Goal: Transaction & Acquisition: Purchase product/service

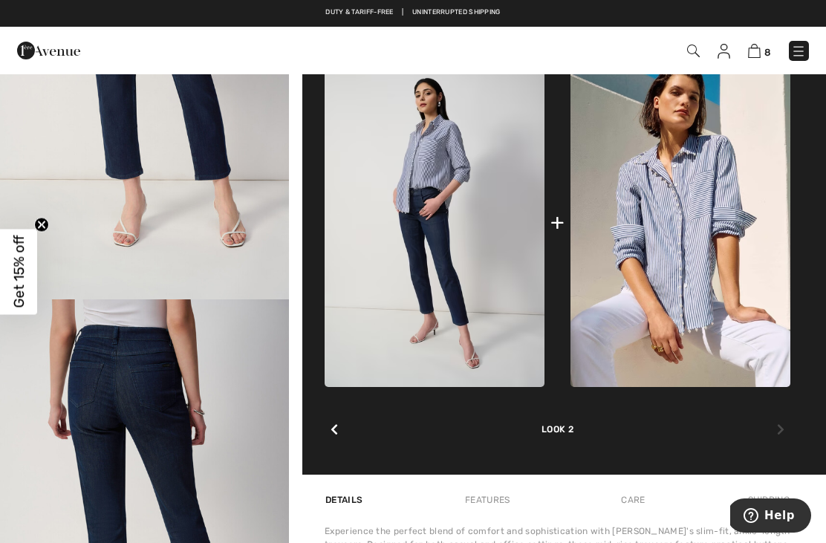
scroll to position [1952, 0]
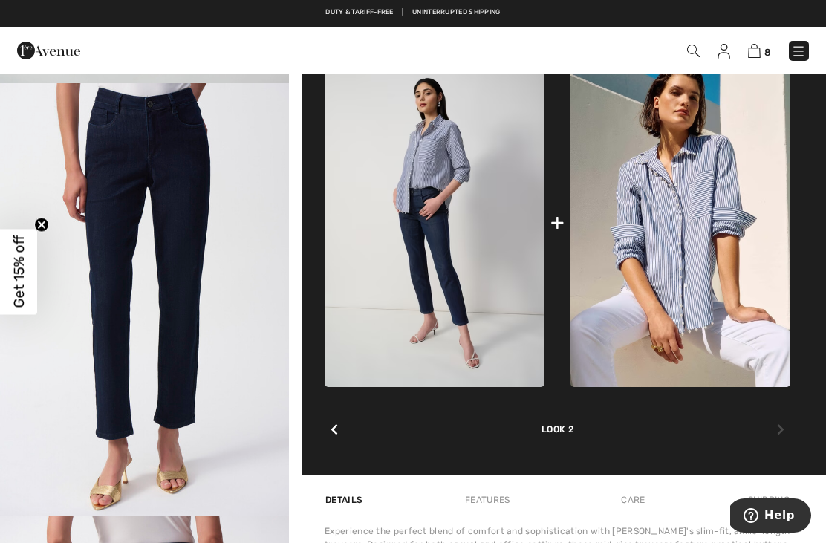
click at [782, 424] on icon at bounding box center [780, 430] width 7 height 12
click at [785, 415] on div at bounding box center [780, 430] width 19 height 30
click at [340, 422] on div at bounding box center [334, 430] width 19 height 30
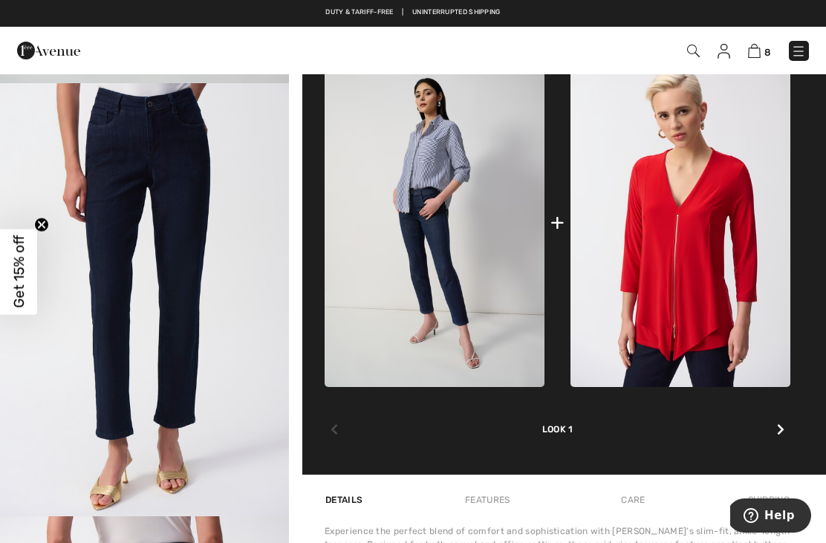
click at [452, 146] on img at bounding box center [435, 222] width 220 height 330
click at [789, 425] on div at bounding box center [780, 430] width 19 height 30
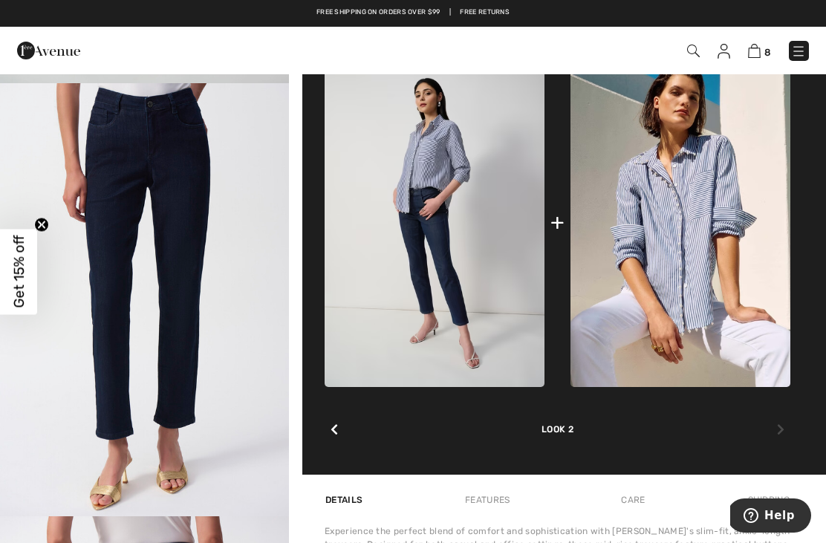
click at [722, 242] on img at bounding box center [681, 222] width 220 height 330
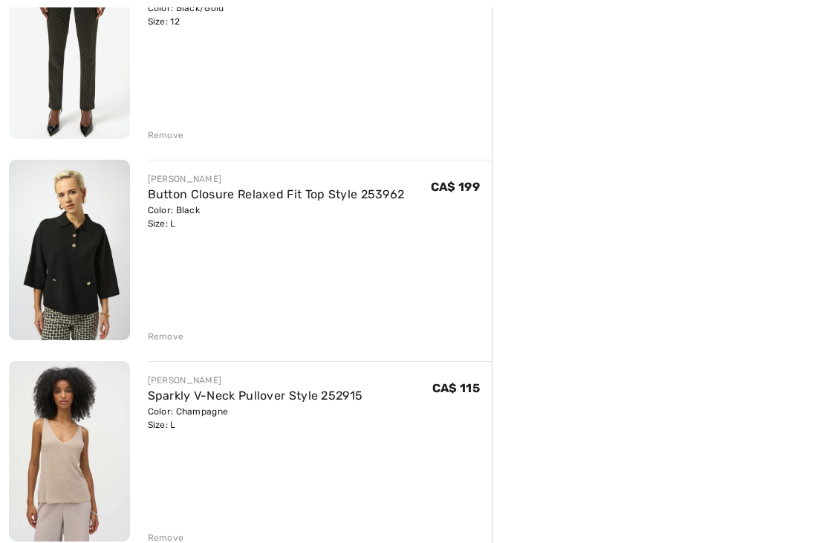
scroll to position [1075, 0]
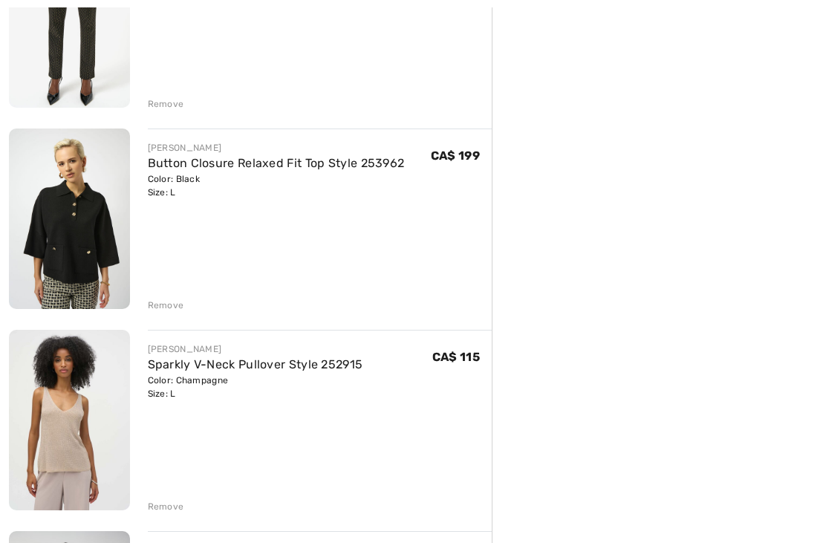
click at [47, 280] on img at bounding box center [69, 219] width 121 height 181
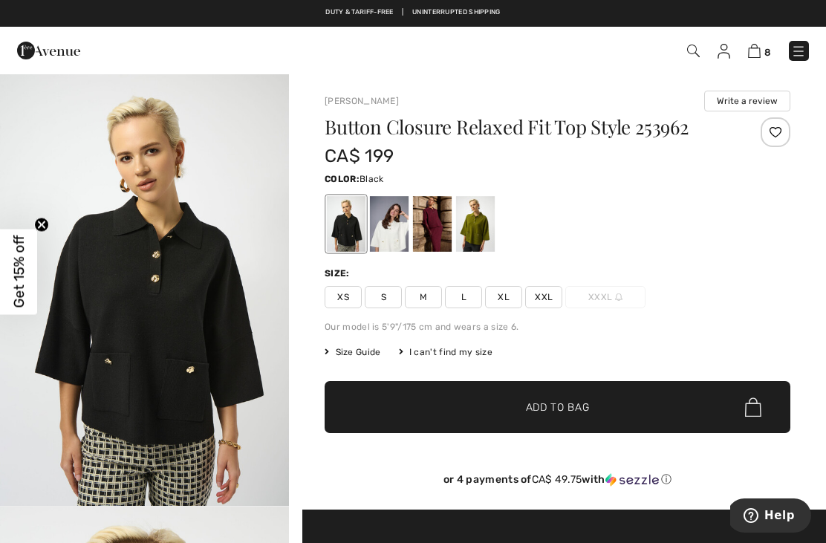
click at [109, 338] on img "1 / 5" at bounding box center [144, 289] width 289 height 433
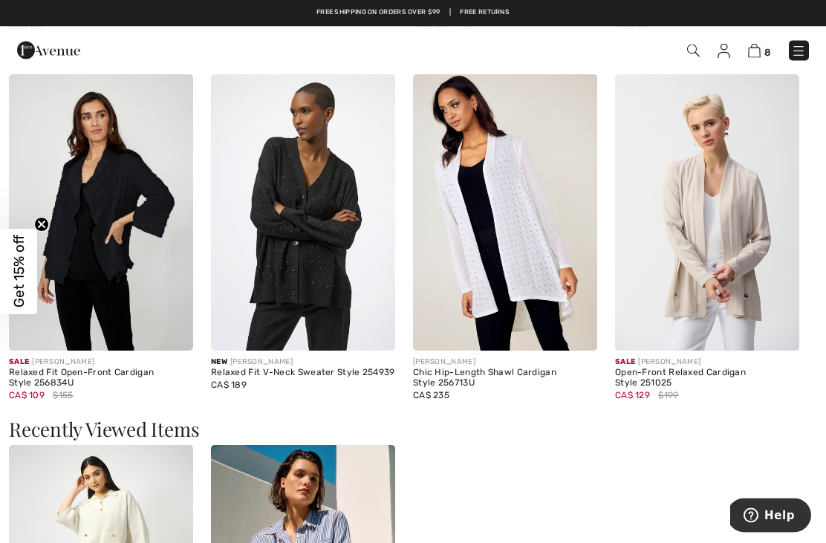
scroll to position [1663, 0]
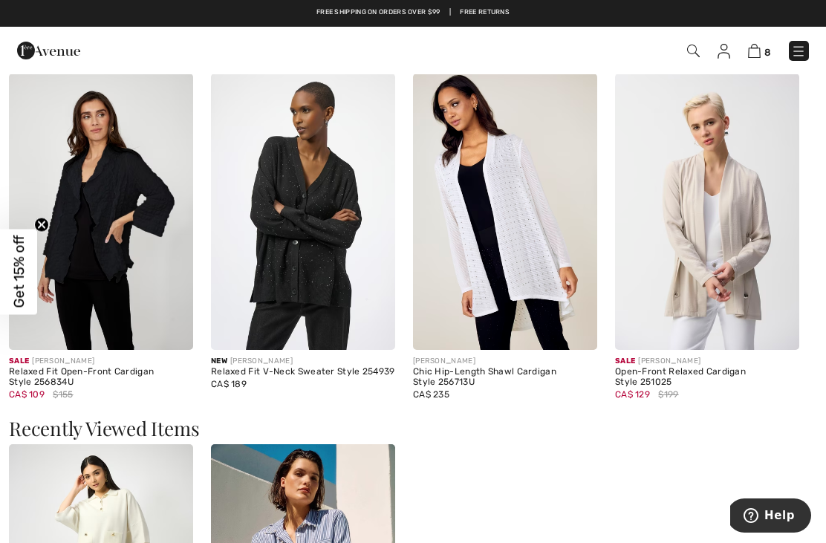
click at [259, 297] on img at bounding box center [303, 212] width 184 height 276
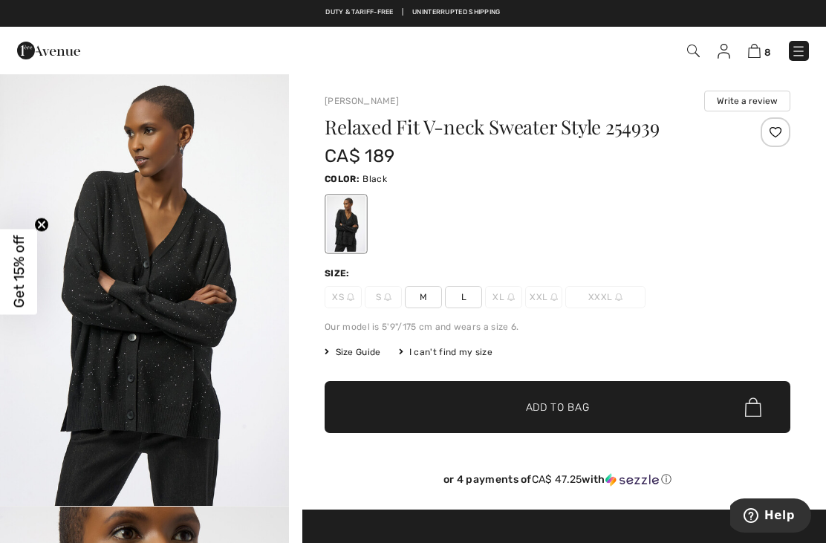
click at [761, 51] on img at bounding box center [754, 51] width 13 height 14
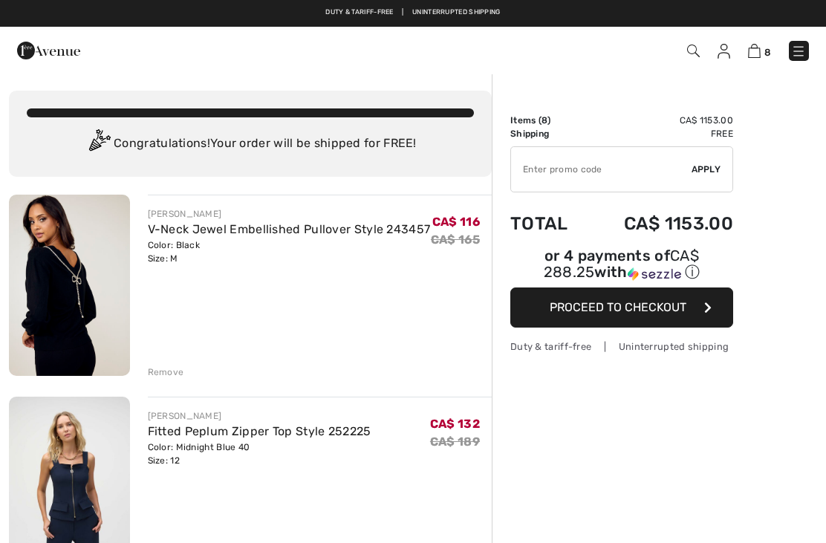
checkbox input "true"
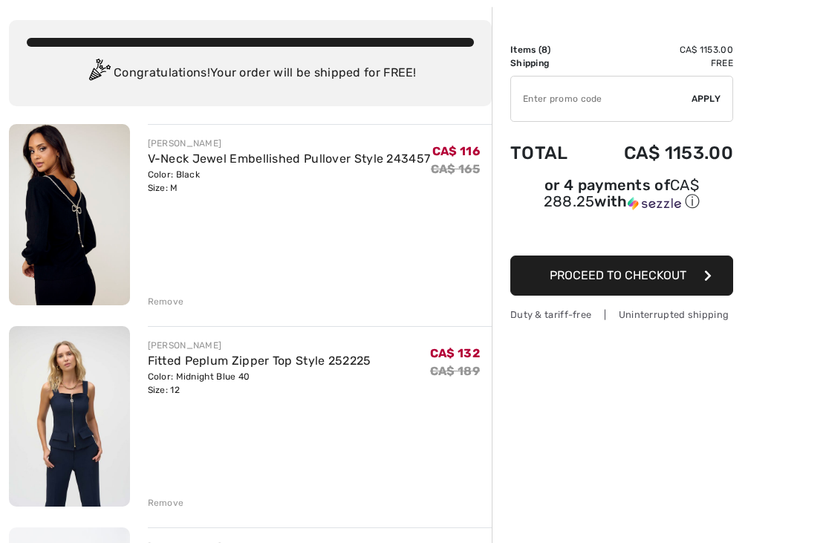
scroll to position [71, 0]
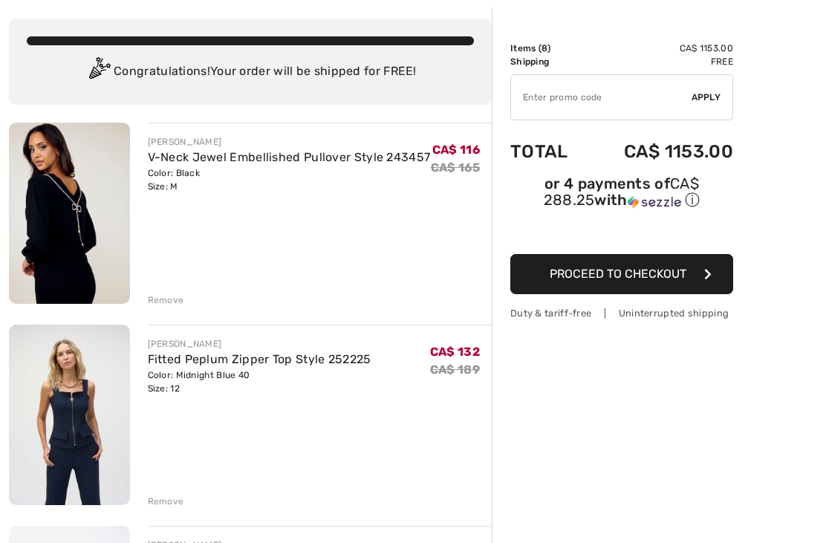
click at [60, 248] on img at bounding box center [69, 213] width 121 height 181
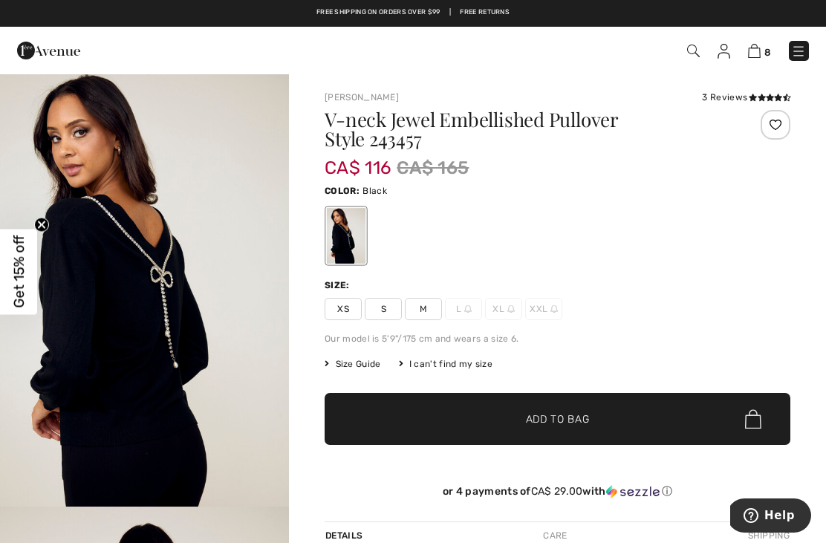
click at [760, 54] on img at bounding box center [754, 51] width 13 height 14
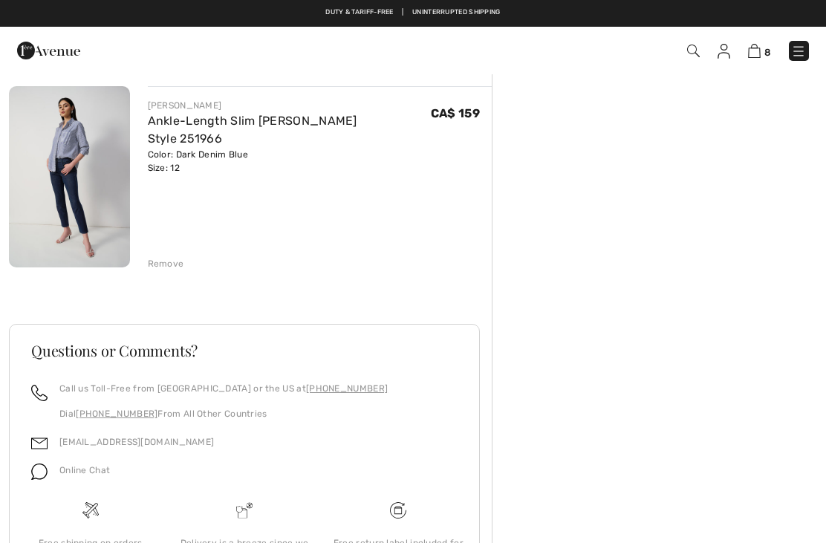
scroll to position [1519, 0]
click at [56, 193] on img at bounding box center [69, 178] width 121 height 181
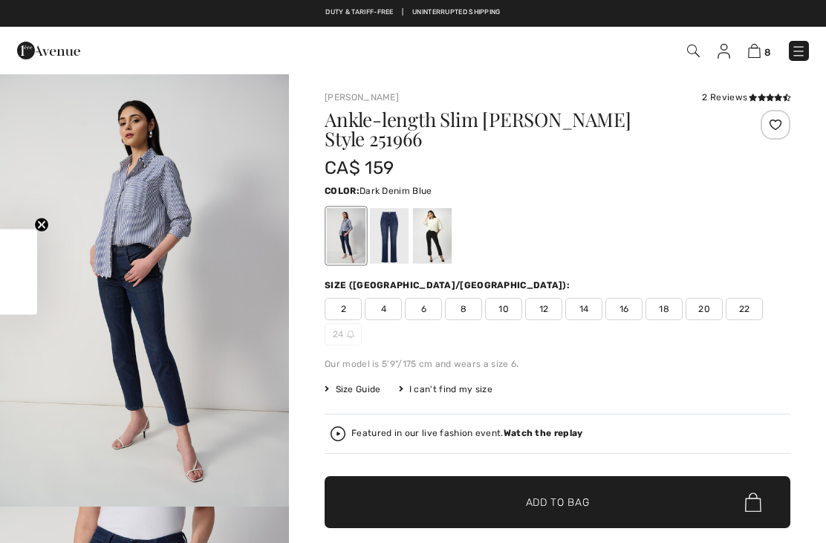
checkbox input "true"
click at [398, 225] on div at bounding box center [389, 236] width 39 height 56
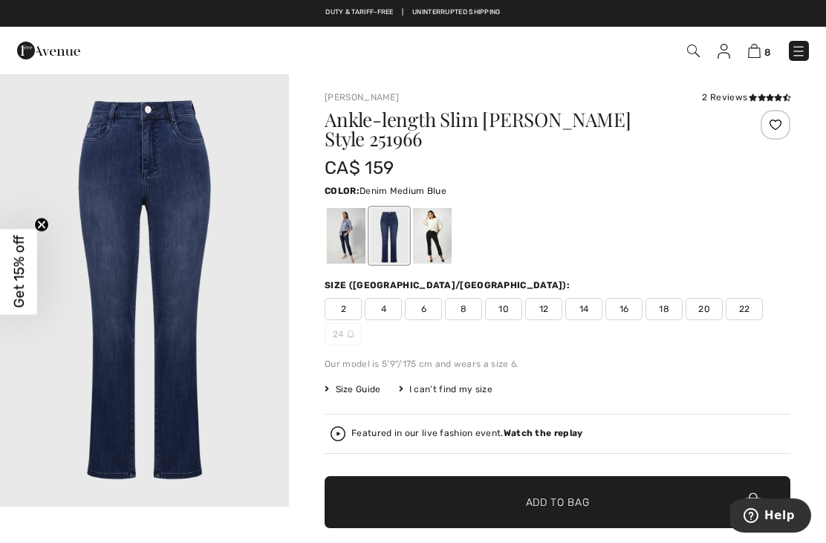
click at [439, 225] on div at bounding box center [432, 236] width 39 height 56
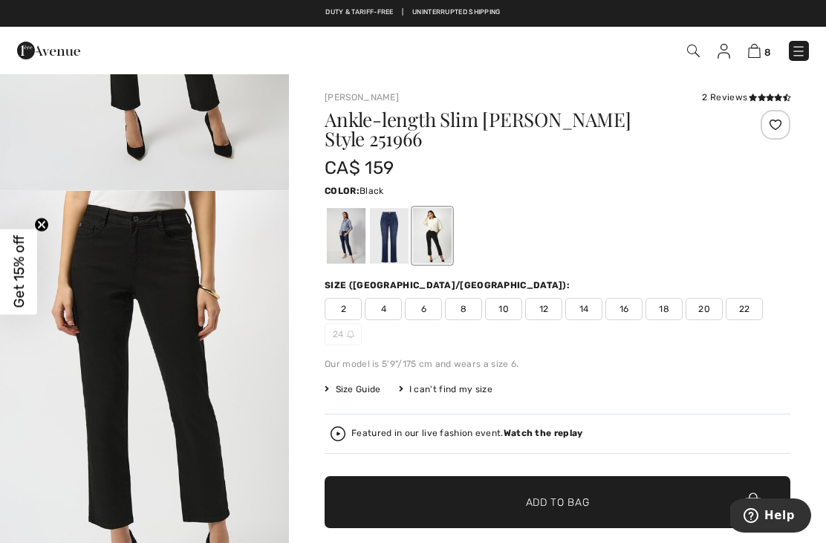
click at [760, 57] on img at bounding box center [754, 51] width 13 height 14
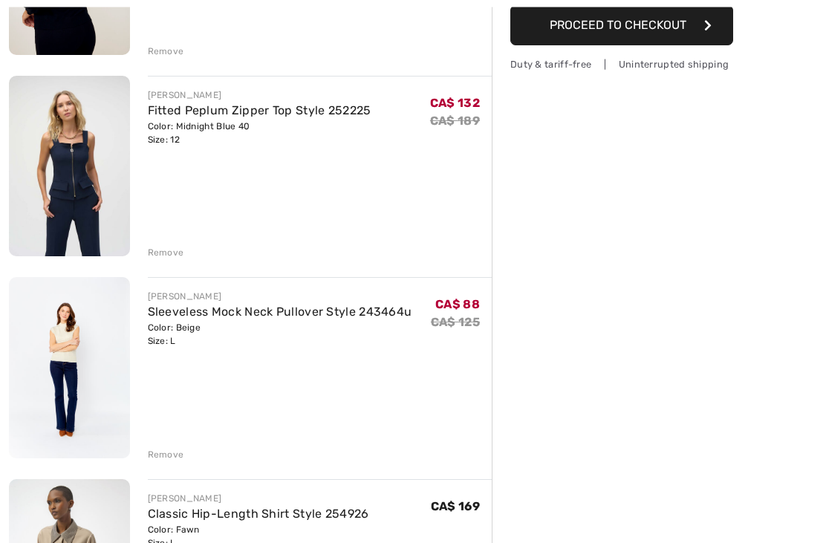
scroll to position [323, 0]
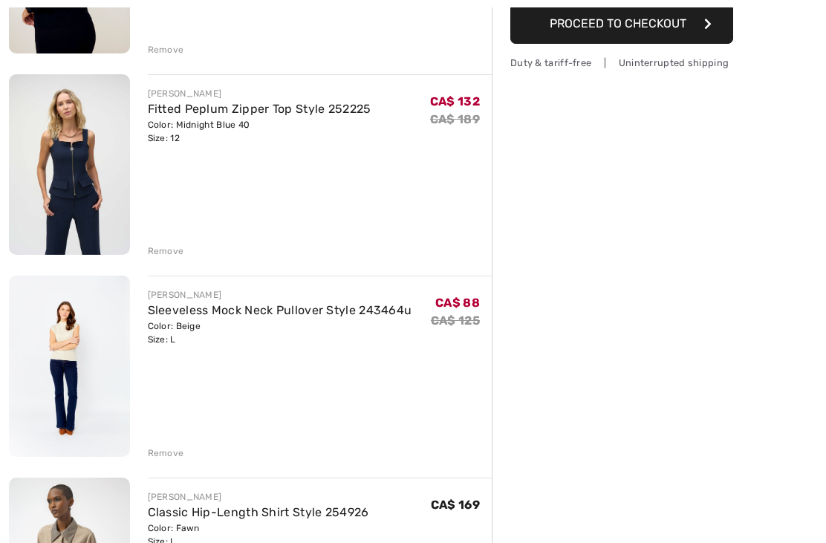
click at [50, 214] on img at bounding box center [69, 164] width 121 height 181
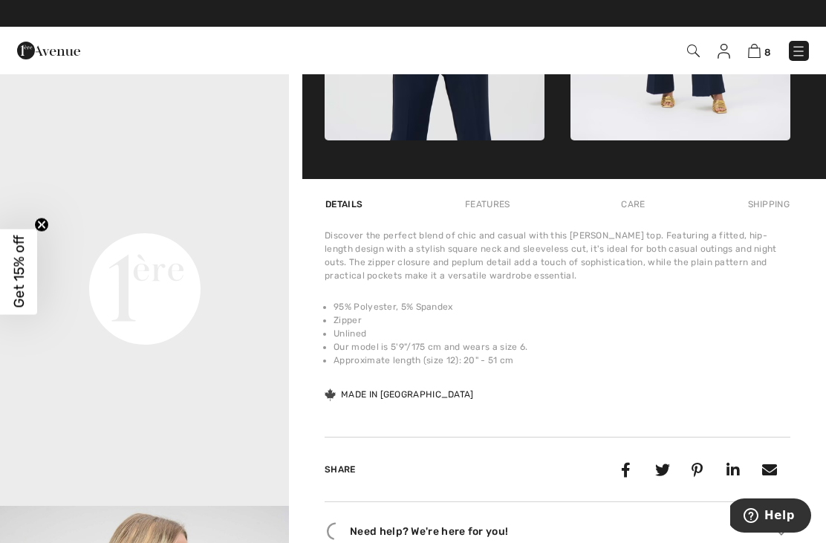
scroll to position [876, 0]
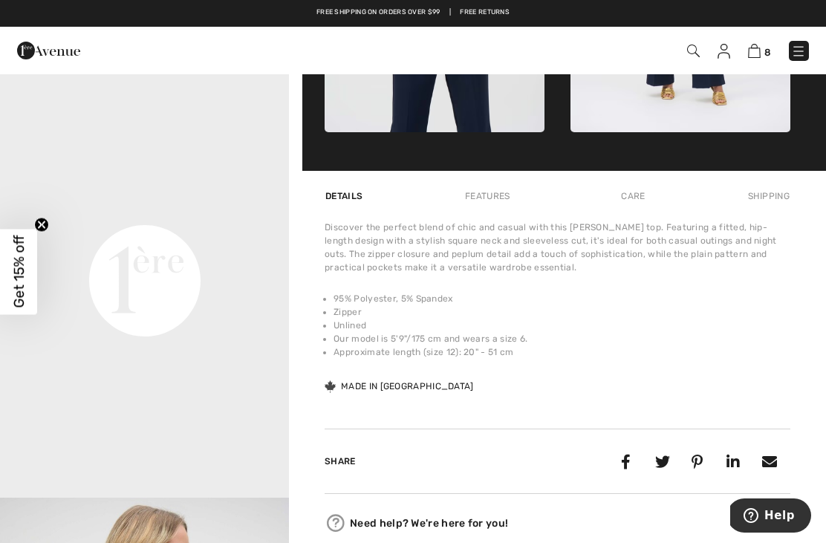
click at [95, 210] on video "Your browser does not support the video tag." at bounding box center [144, 137] width 289 height 145
click at [138, 210] on video "Your browser does not support the video tag." at bounding box center [144, 137] width 289 height 145
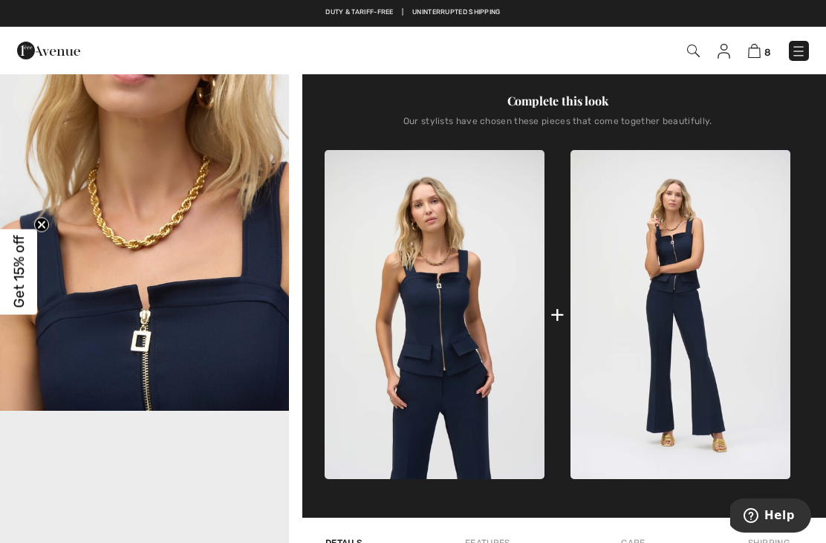
scroll to position [480, 0]
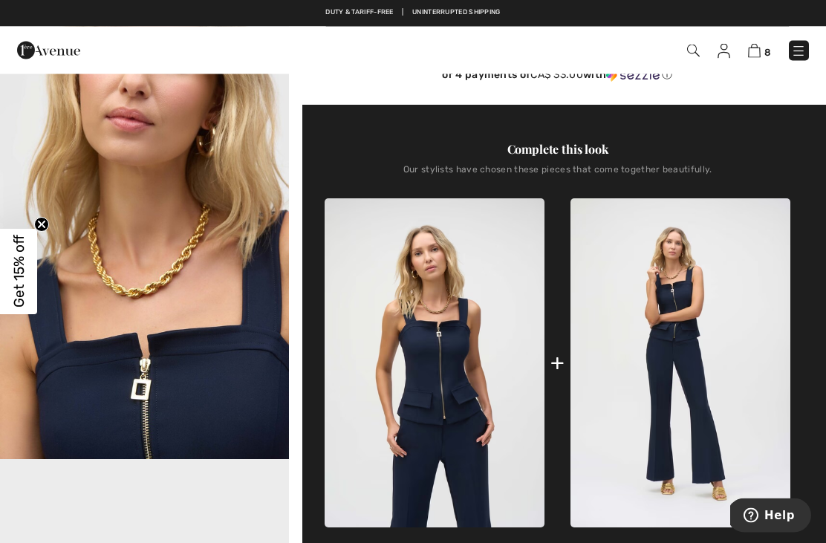
click at [117, 259] on img "2 / 5" at bounding box center [144, 243] width 289 height 433
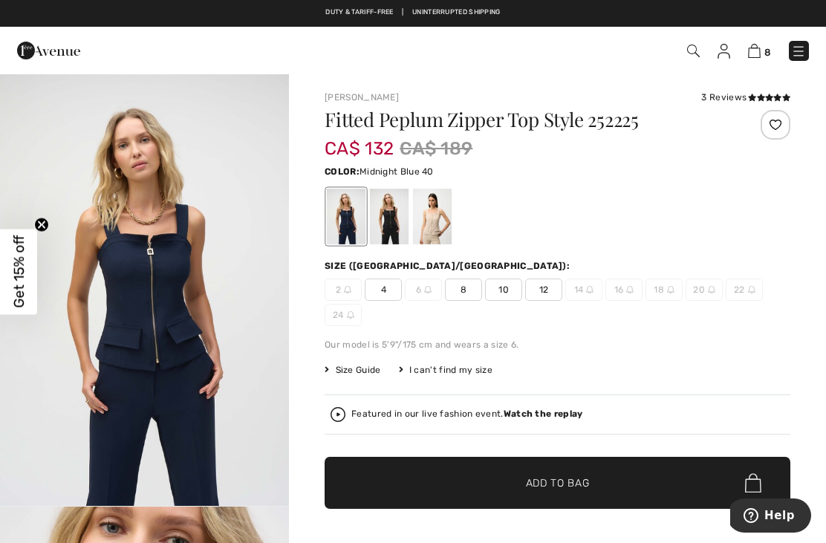
click at [760, 56] on img at bounding box center [754, 51] width 13 height 14
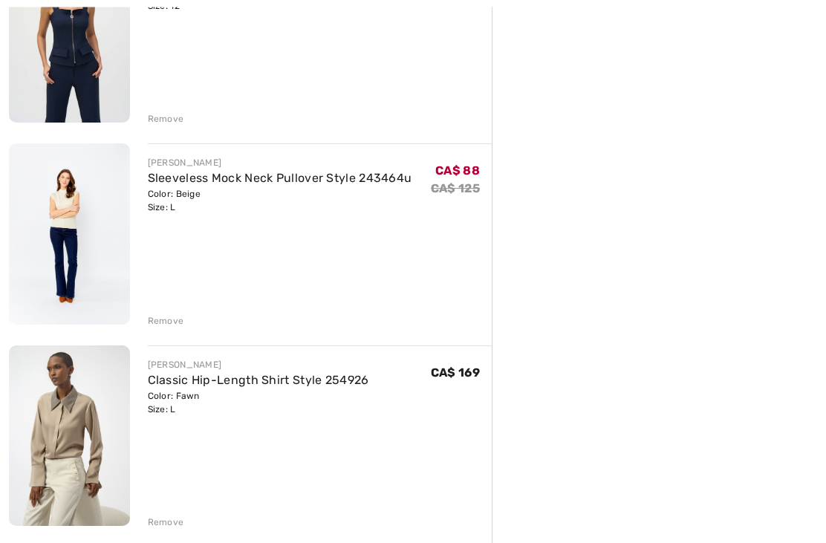
scroll to position [455, 0]
click at [65, 256] on img at bounding box center [69, 233] width 121 height 181
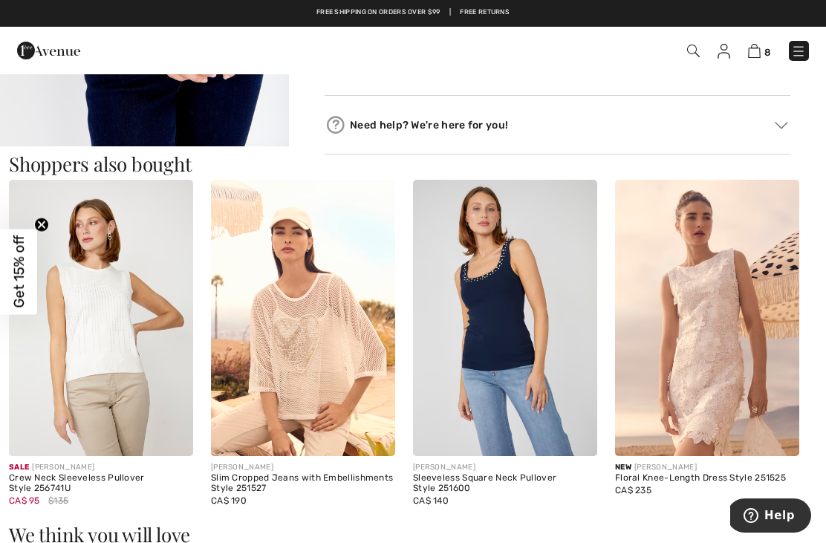
scroll to position [719, 0]
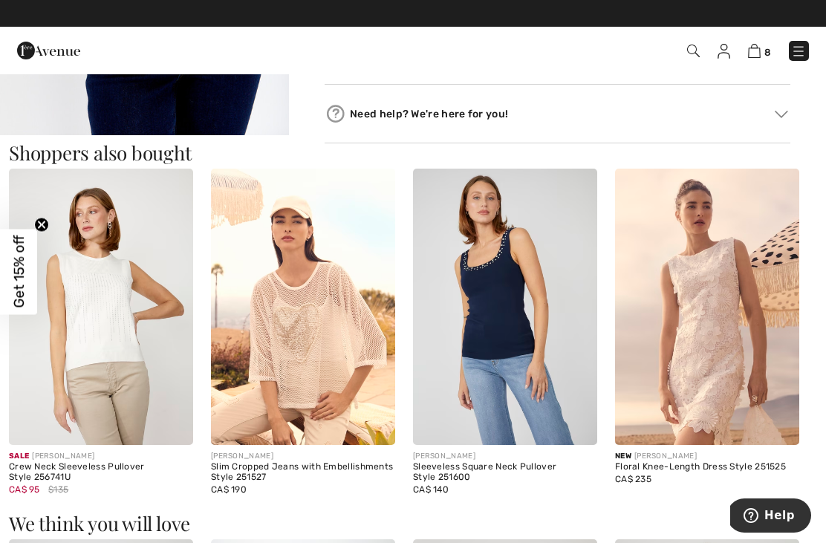
click at [94, 333] on img at bounding box center [101, 307] width 184 height 276
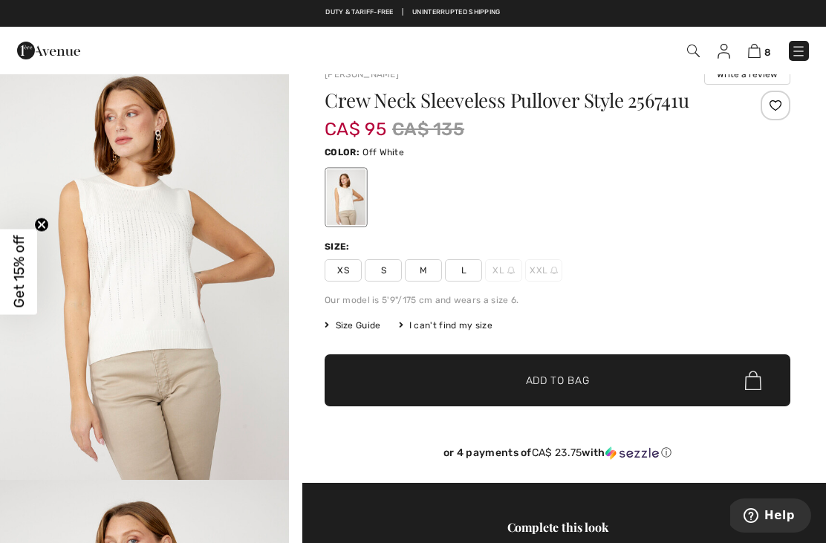
scroll to position [21, 0]
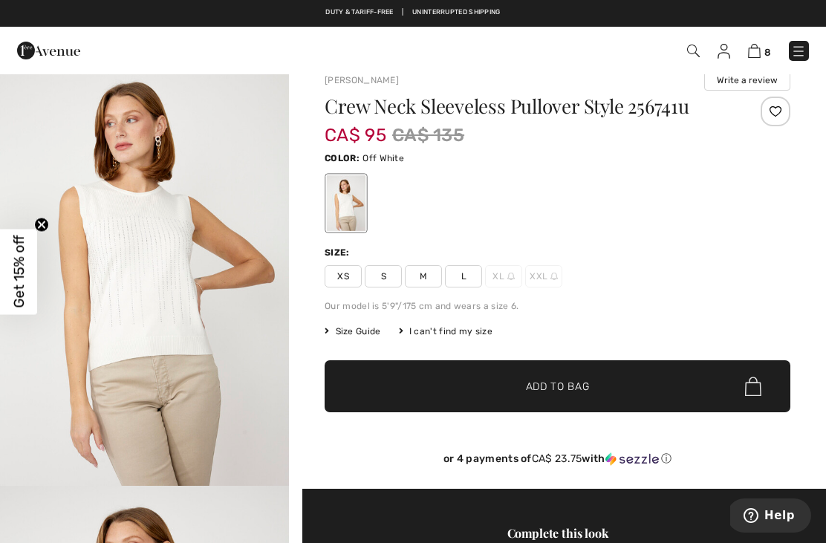
click at [105, 303] on img "1 / 4" at bounding box center [144, 269] width 289 height 434
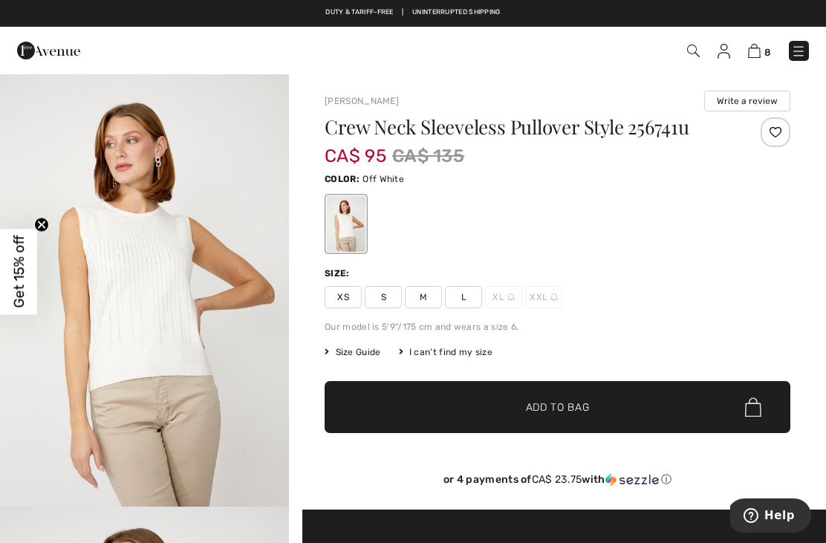
click at [467, 296] on span "L" at bounding box center [463, 297] width 37 height 22
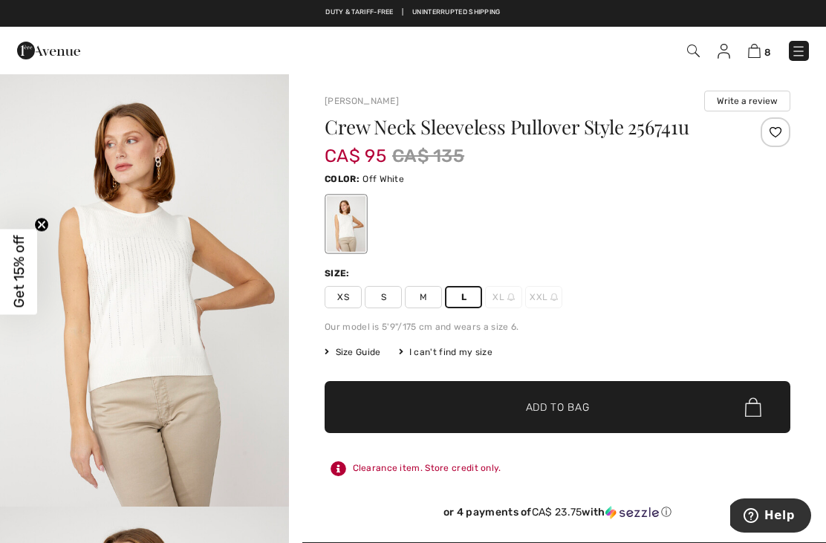
click at [582, 406] on span "Add to Bag" at bounding box center [558, 408] width 64 height 16
click at [760, 56] on img at bounding box center [755, 51] width 13 height 14
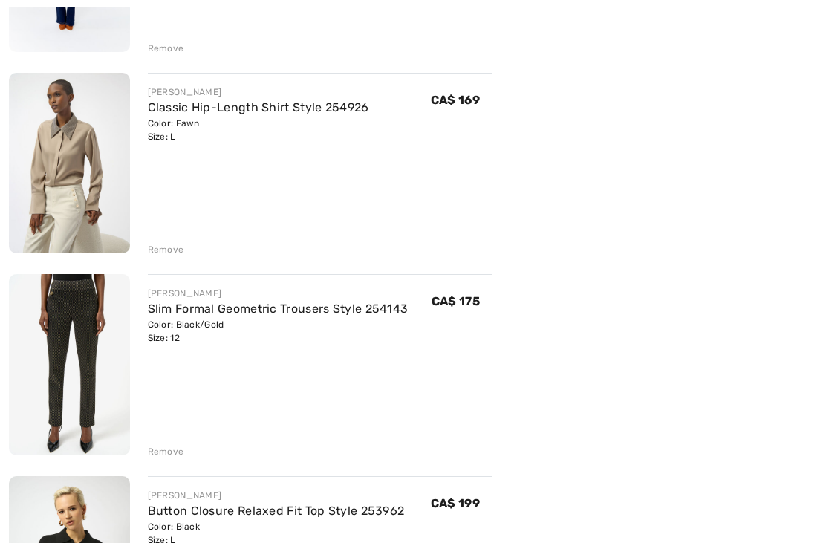
scroll to position [728, 0]
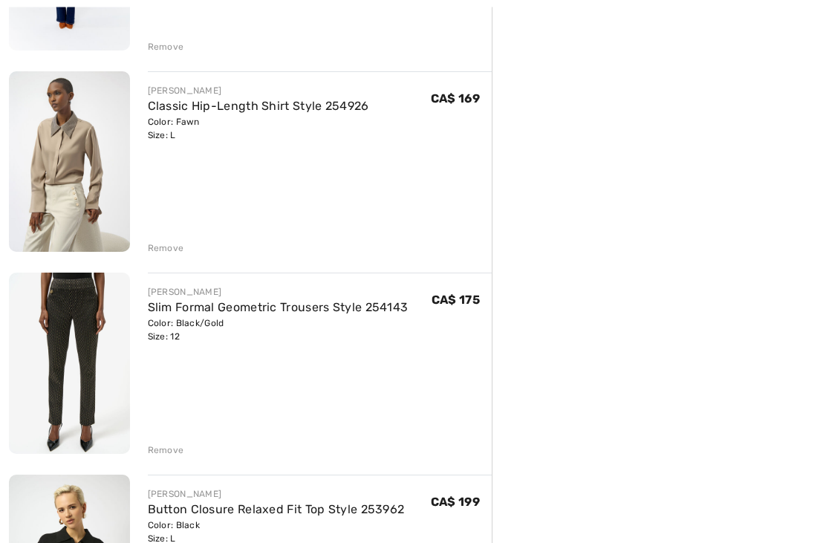
click at [36, 207] on img at bounding box center [69, 162] width 121 height 181
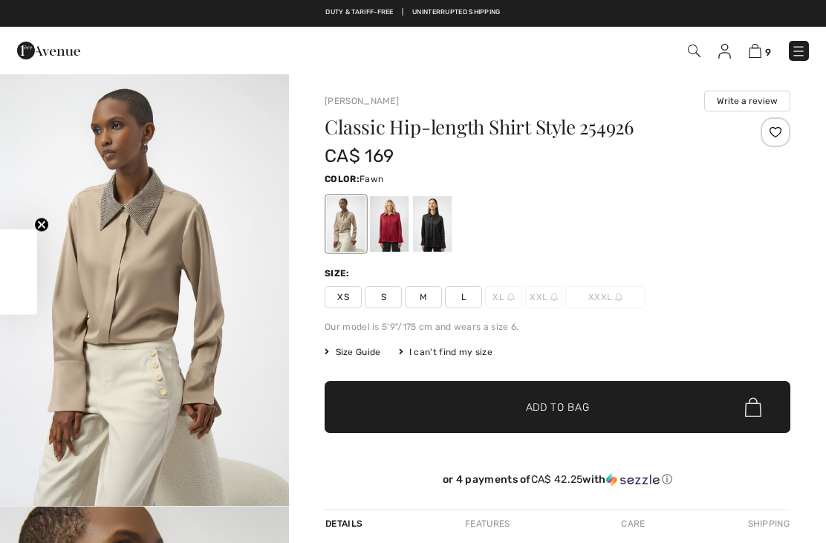
checkbox input "true"
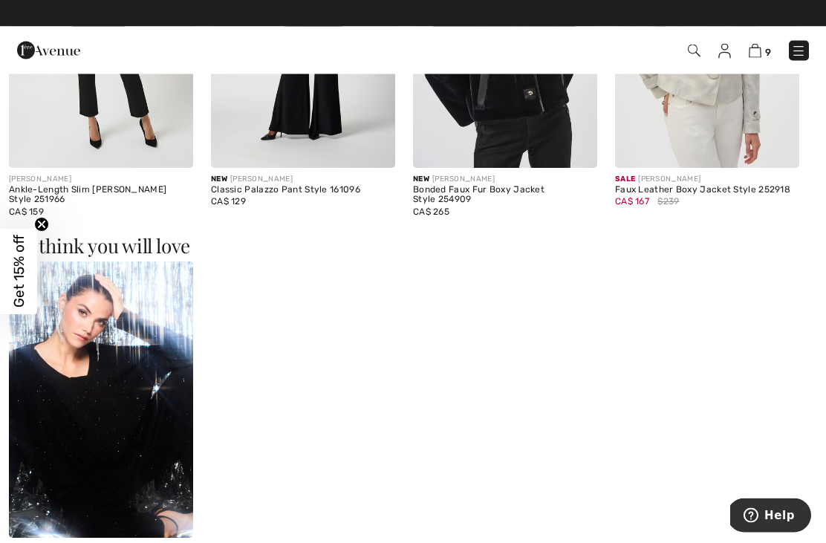
scroll to position [1015, 0]
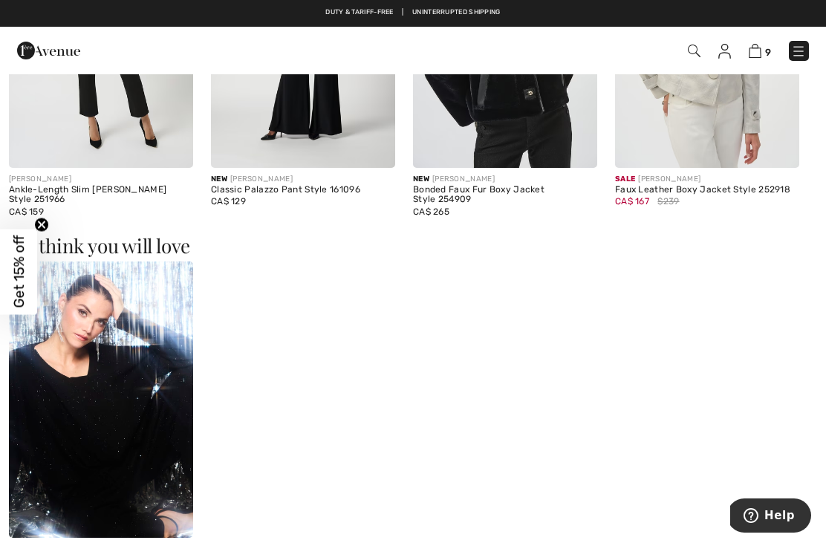
click at [100, 420] on img at bounding box center [101, 400] width 184 height 276
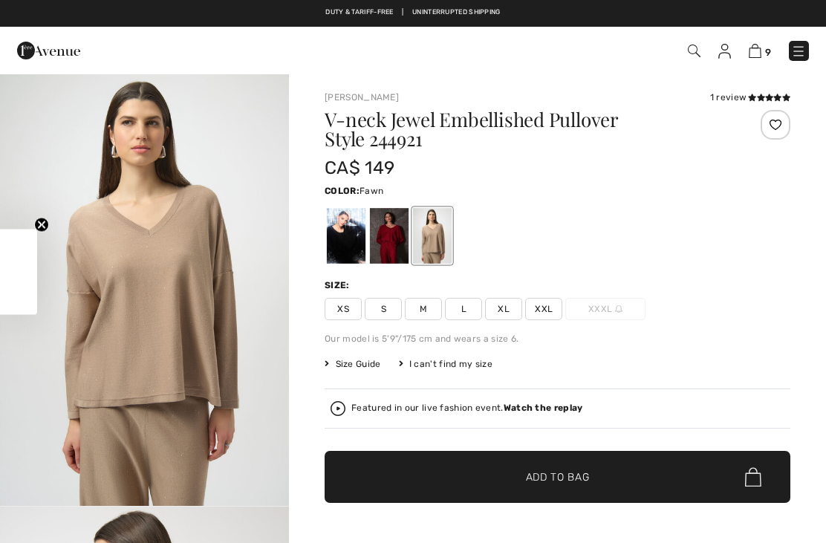
checkbox input "true"
click at [761, 49] on img at bounding box center [755, 51] width 13 height 14
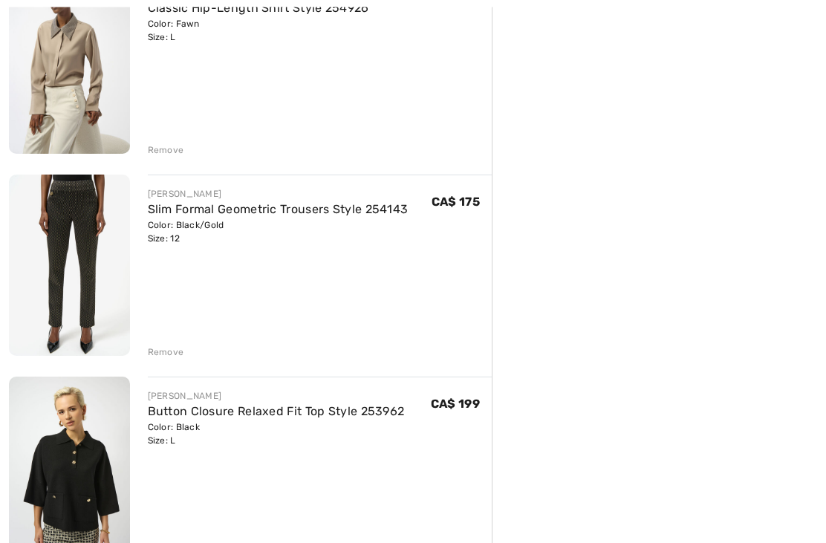
scroll to position [838, 0]
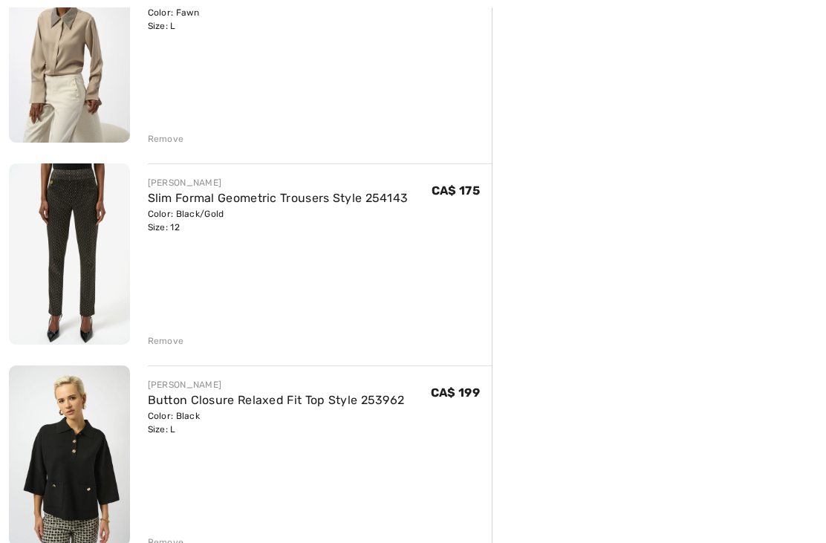
click at [56, 272] on img at bounding box center [69, 254] width 121 height 181
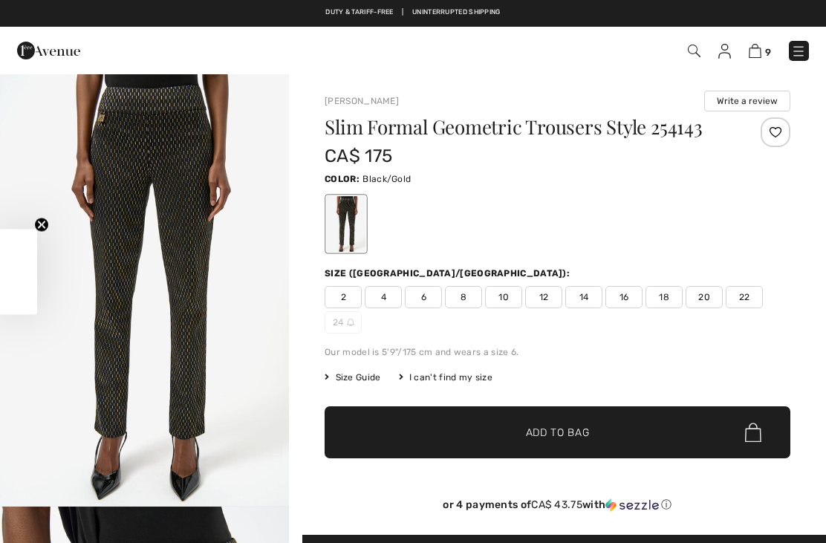
checkbox input "true"
